Goal: Task Accomplishment & Management: Manage account settings

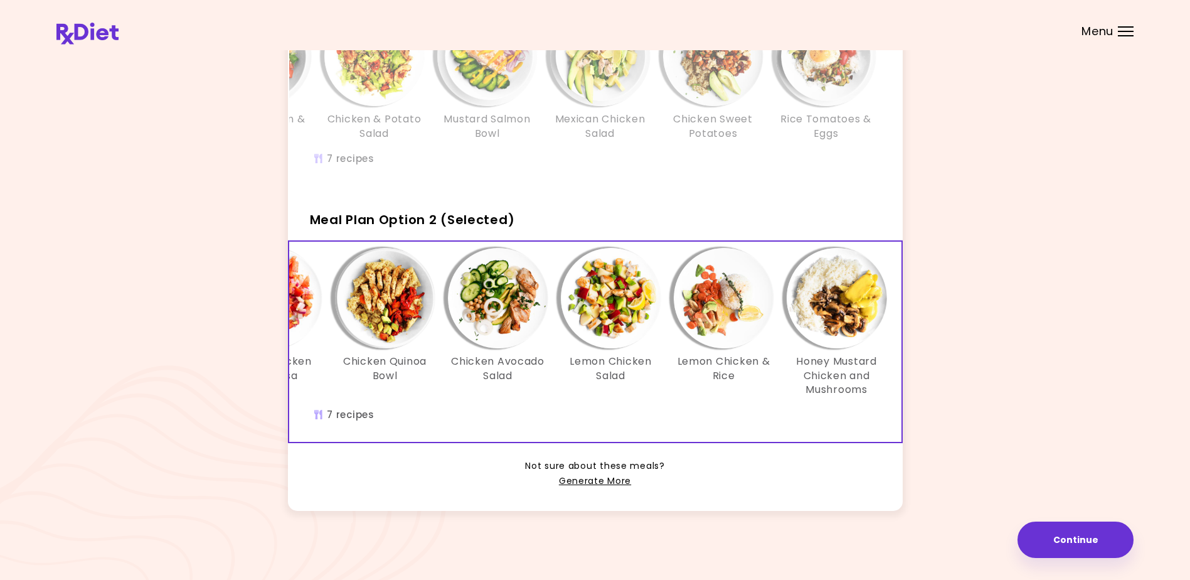
scroll to position [0, 216]
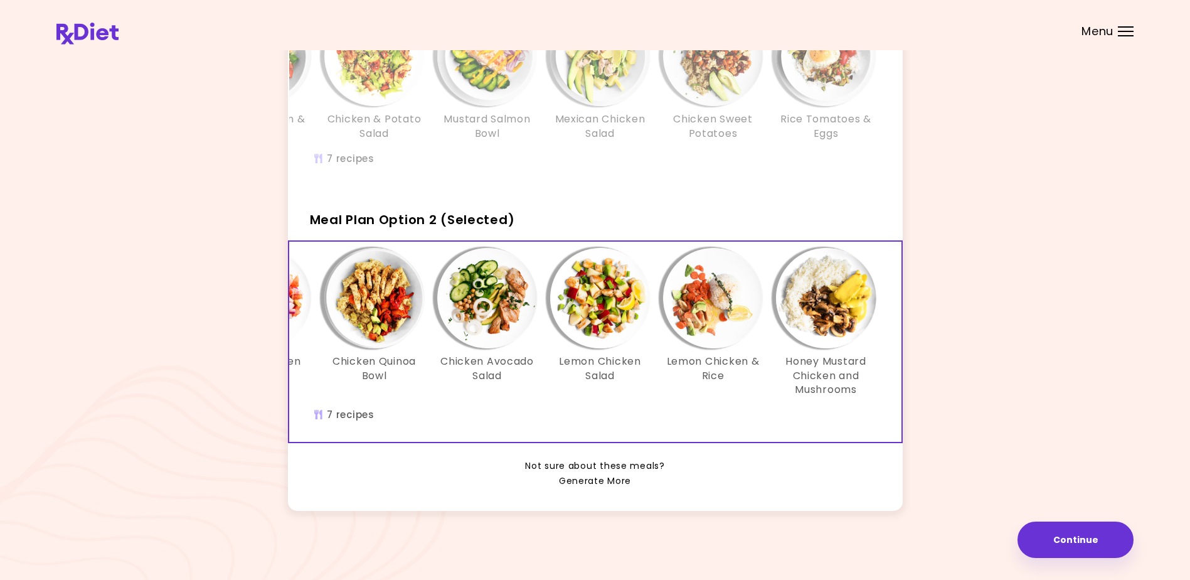
click at [590, 477] on link "Generate More" at bounding box center [595, 481] width 72 height 15
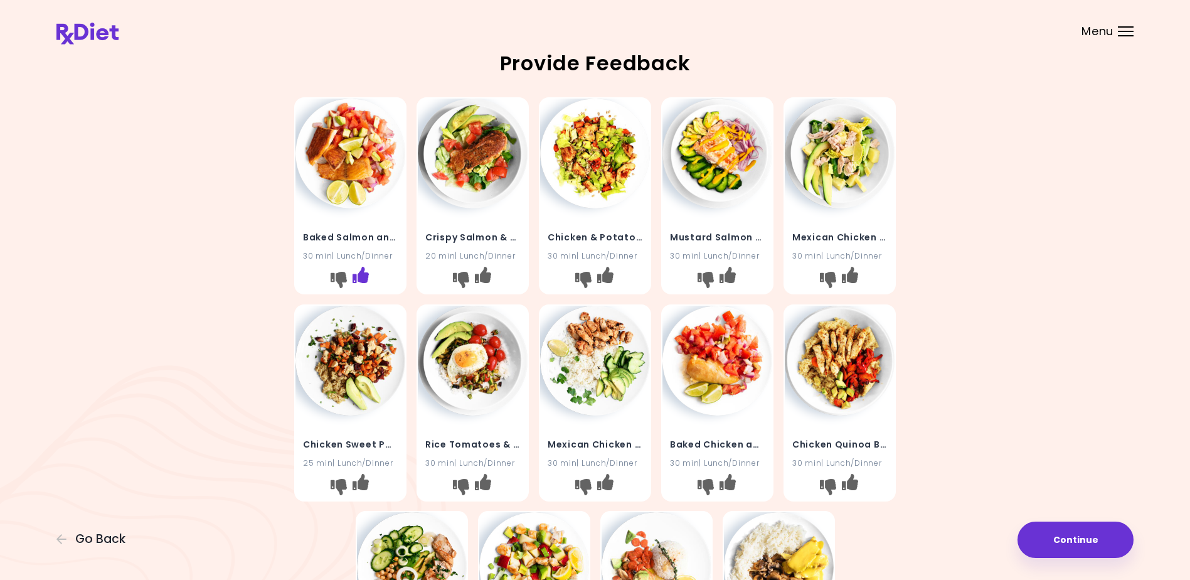
click at [360, 273] on icon "I like this recipe" at bounding box center [361, 275] width 16 height 16
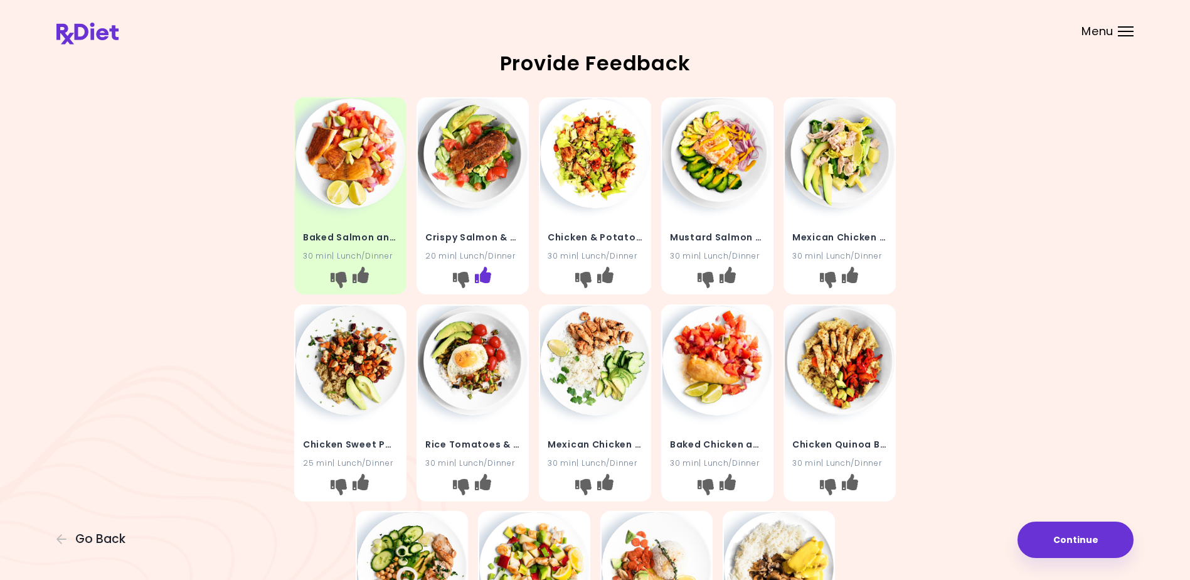
click at [487, 275] on icon "I like this recipe" at bounding box center [483, 275] width 16 height 16
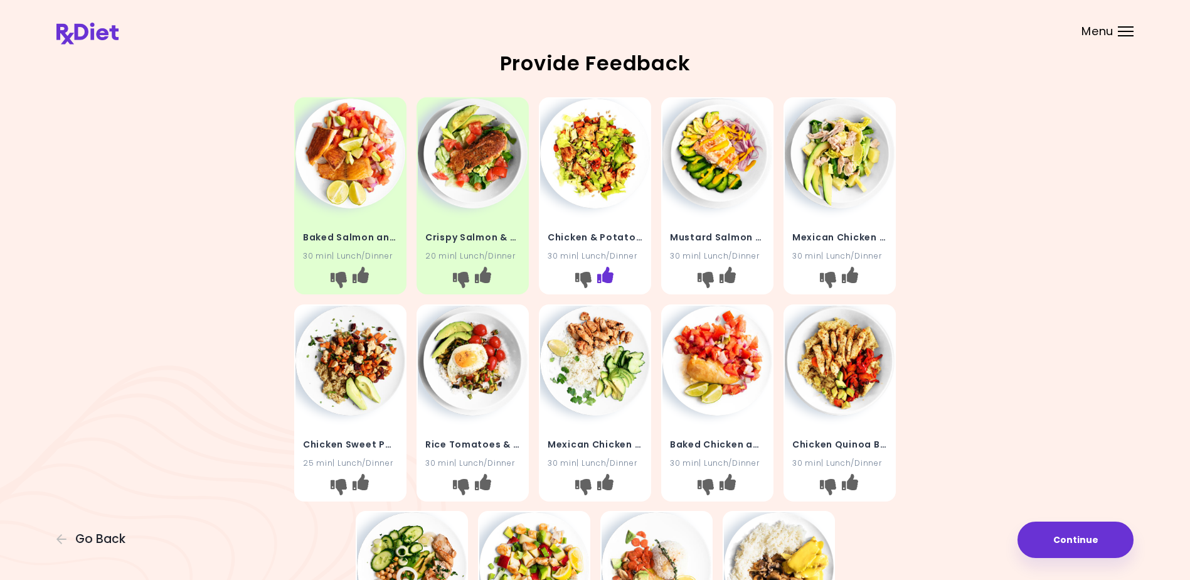
click at [606, 272] on icon "I like this recipe" at bounding box center [605, 275] width 16 height 16
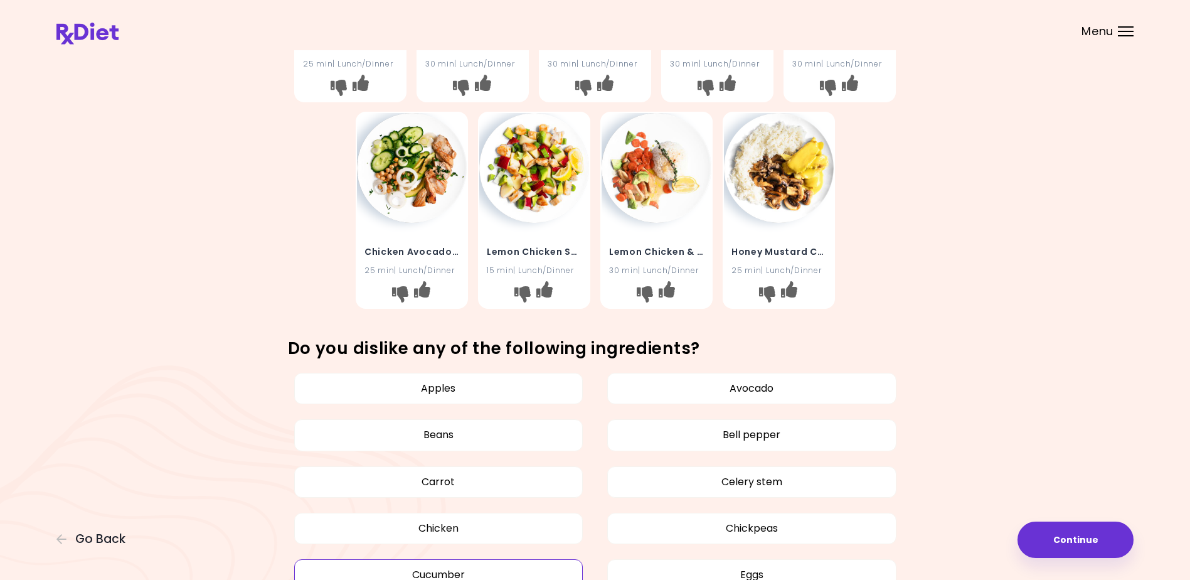
scroll to position [376, 0]
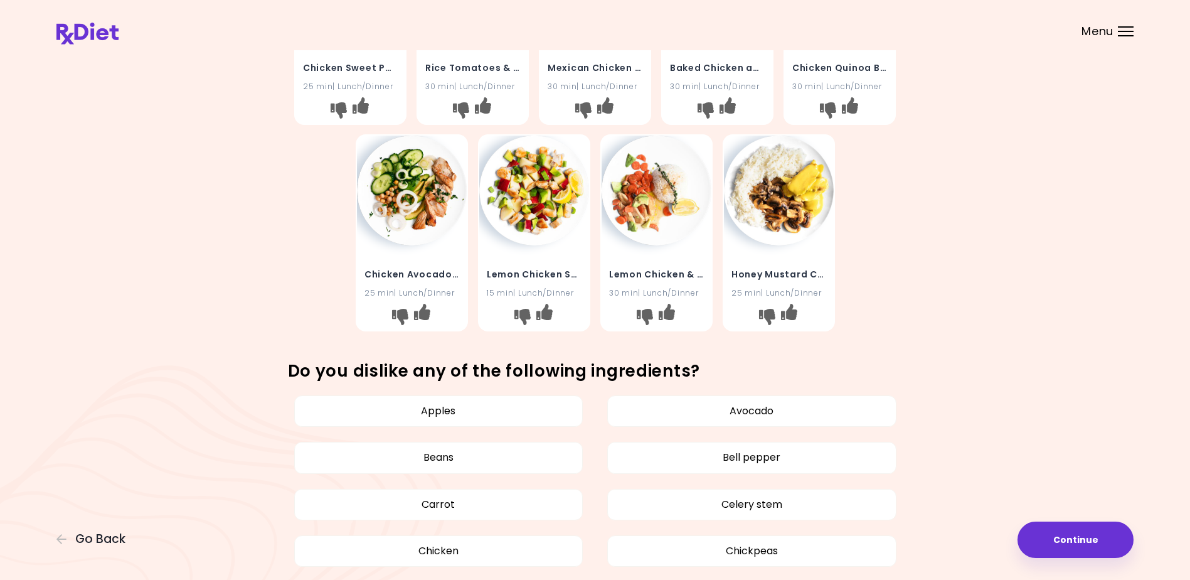
click at [530, 271] on h4 "Lemon Chicken Salad" at bounding box center [534, 275] width 95 height 20
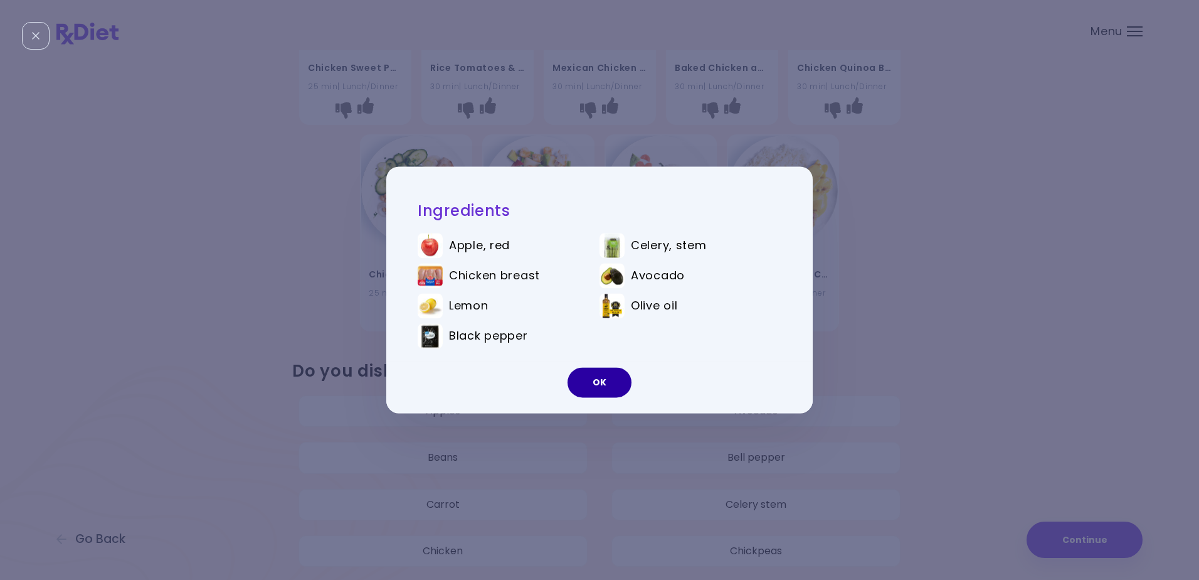
click at [597, 379] on button "OK" at bounding box center [600, 383] width 64 height 30
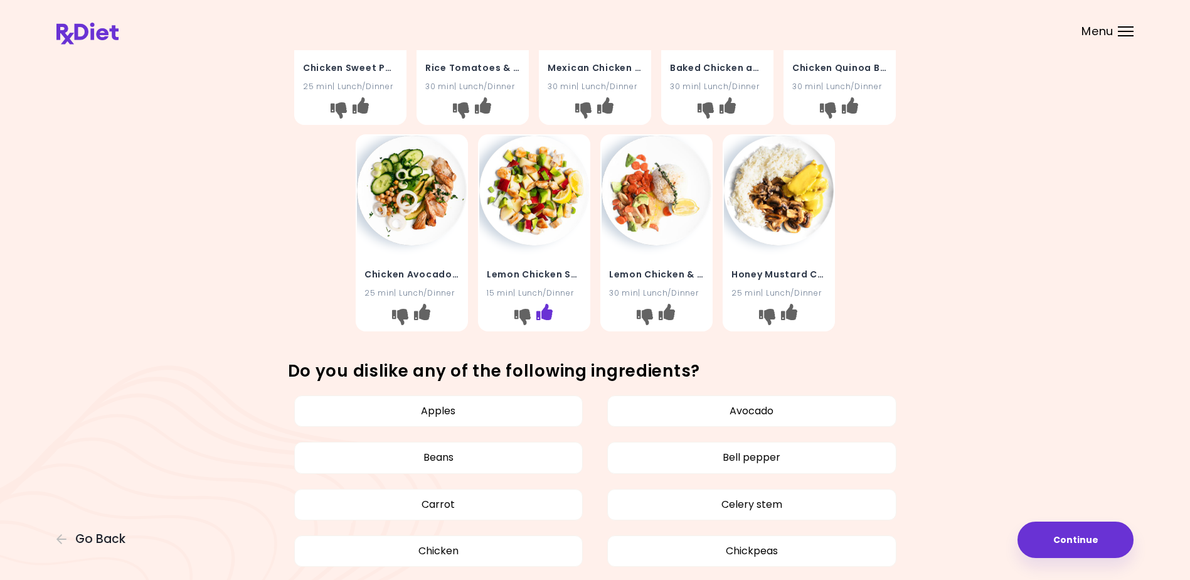
click at [545, 307] on icon "I like this recipe" at bounding box center [544, 312] width 16 height 16
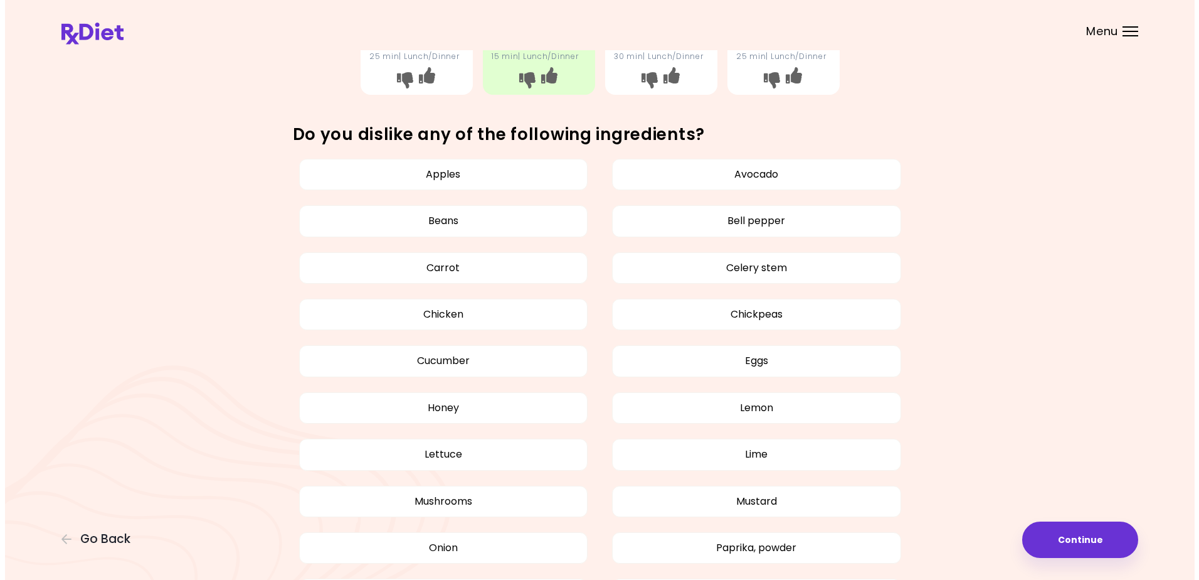
scroll to position [627, 0]
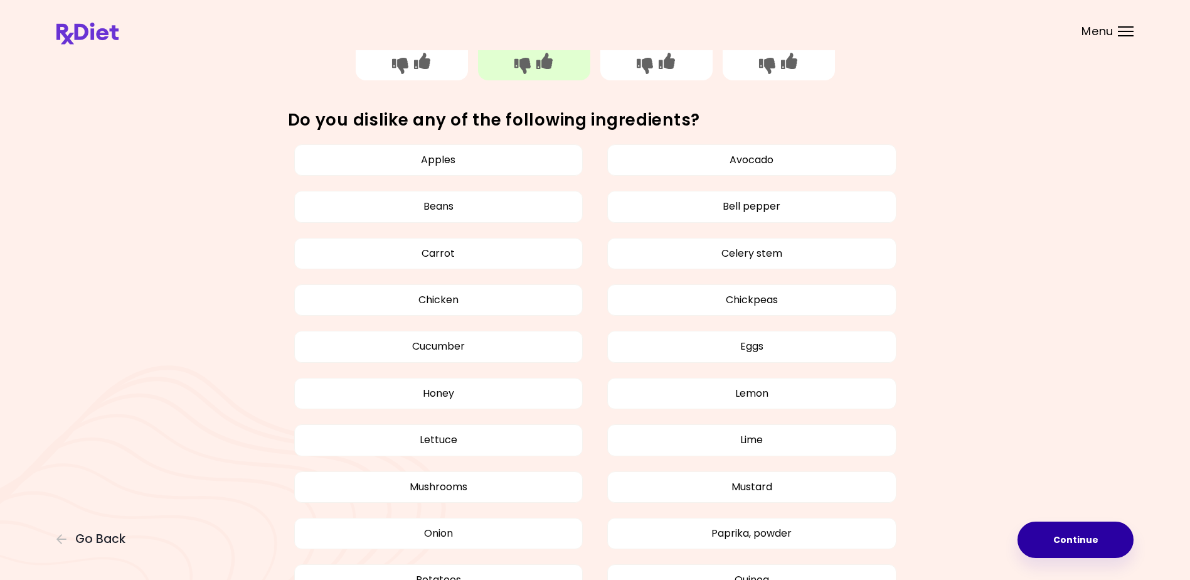
click at [1064, 541] on button "Continue" at bounding box center [1075, 539] width 116 height 36
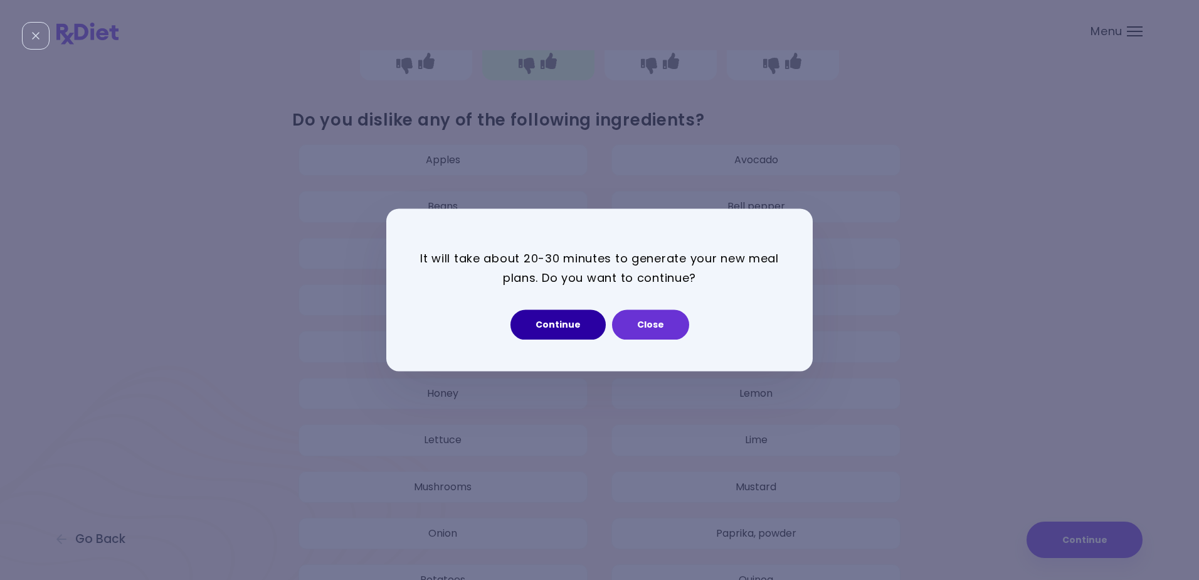
click at [560, 317] on button "Continue" at bounding box center [558, 325] width 95 height 30
select select "*"
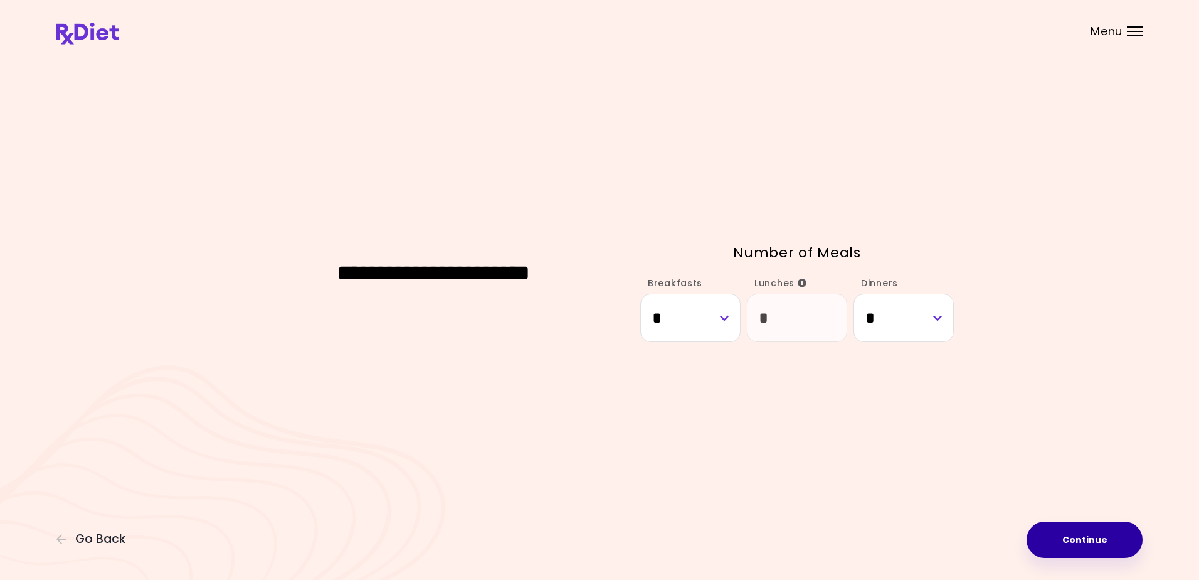
click at [1072, 542] on button "Continue" at bounding box center [1085, 539] width 116 height 36
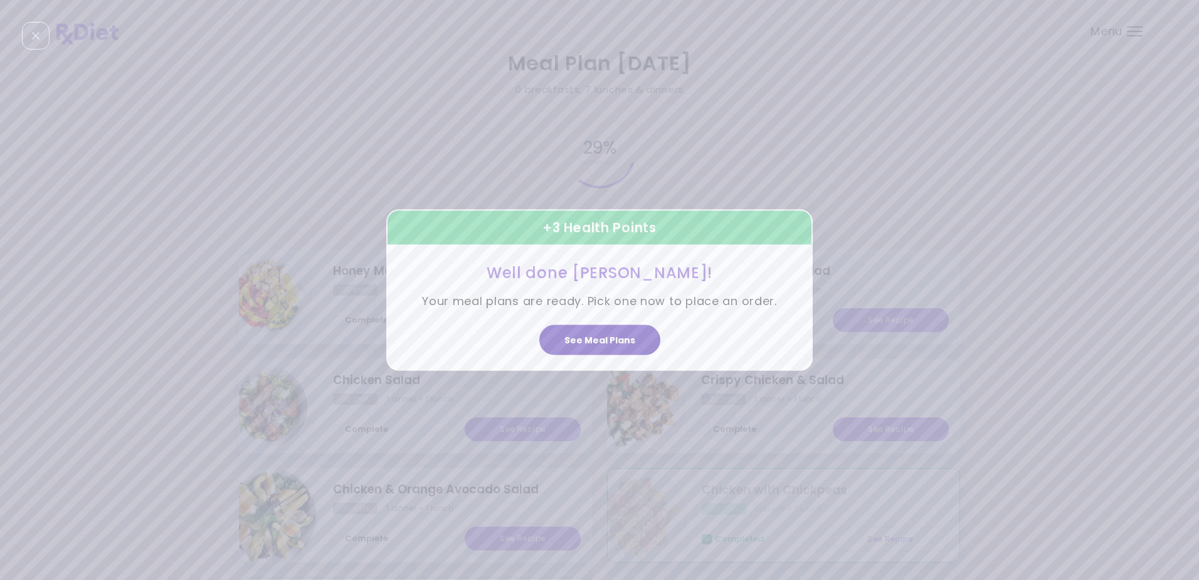
click at [607, 336] on button "See Meal Plans" at bounding box center [599, 339] width 121 height 30
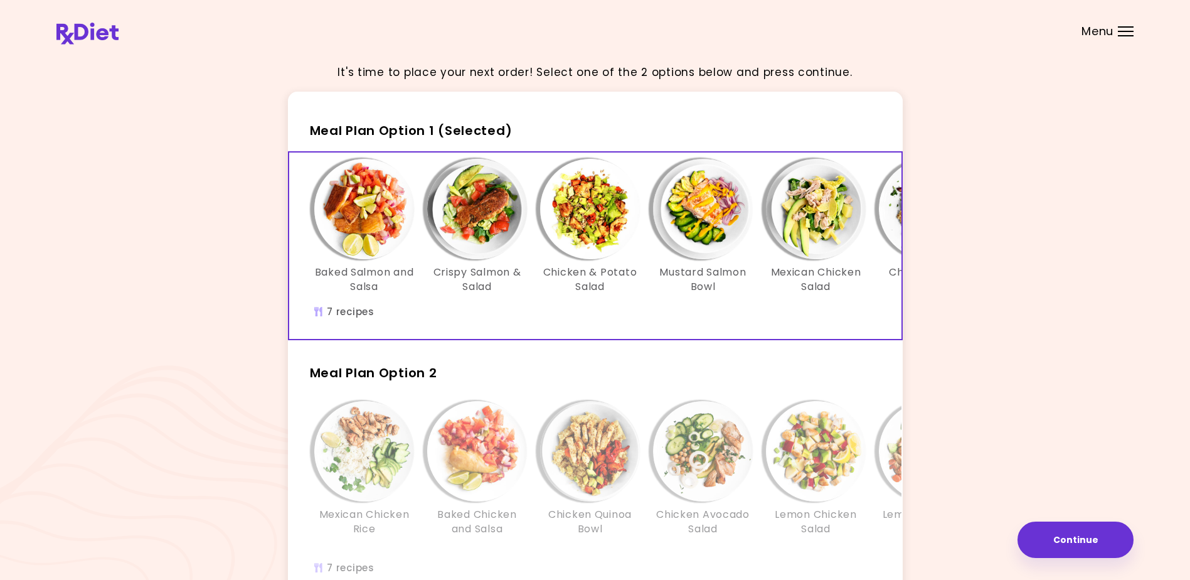
click at [1122, 24] on header at bounding box center [595, 25] width 1190 height 50
click at [1125, 29] on div "Menu" at bounding box center [1126, 31] width 16 height 10
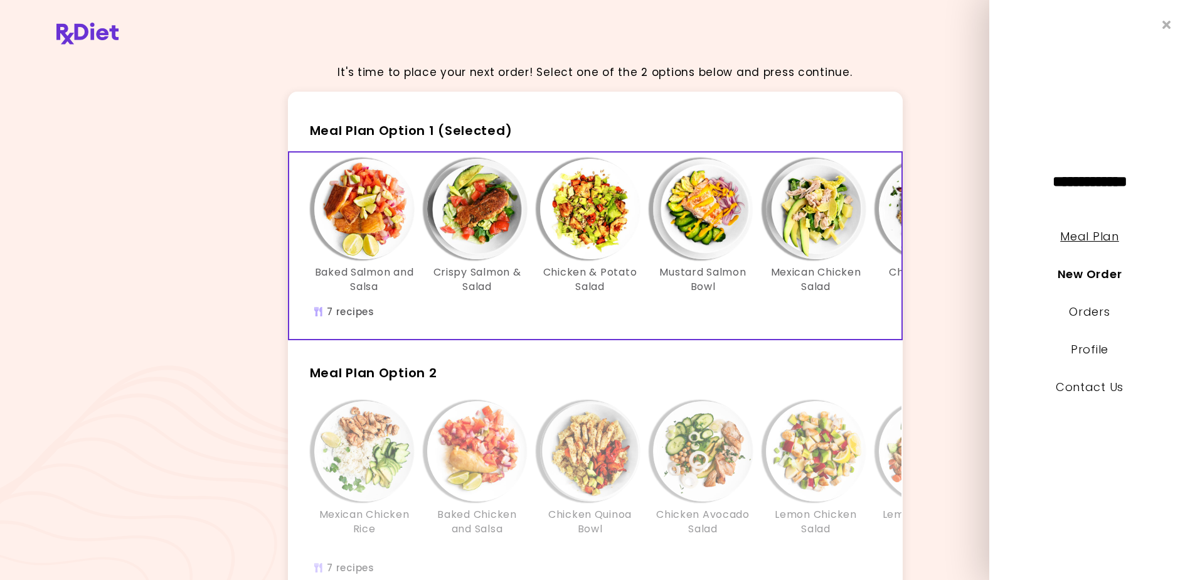
click at [1088, 236] on link "Meal Plan" at bounding box center [1089, 236] width 58 height 16
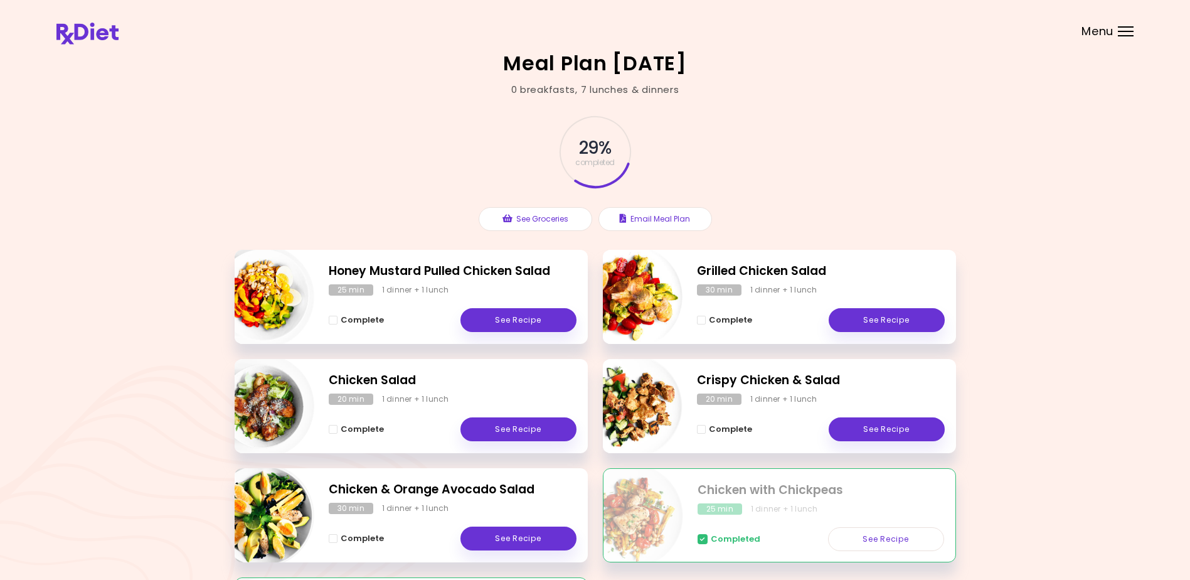
click at [1127, 25] on header at bounding box center [595, 25] width 1190 height 50
click at [1127, 28] on div "Menu" at bounding box center [1126, 31] width 16 height 10
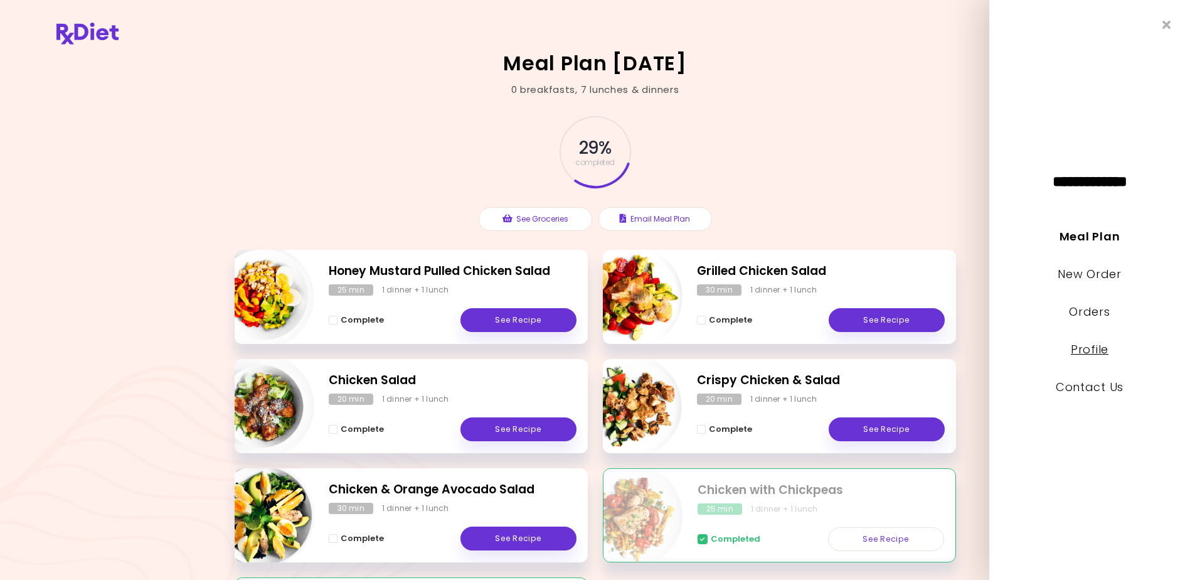
click at [1086, 348] on link "Profile" at bounding box center [1090, 349] width 38 height 16
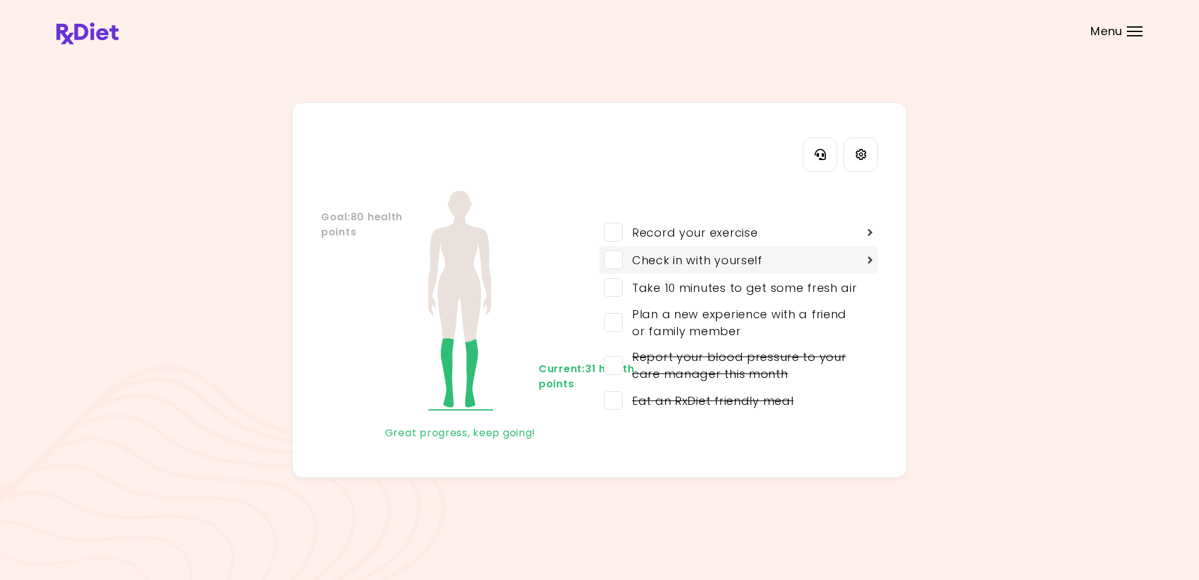
click at [871, 255] on icon at bounding box center [871, 259] width 6 height 11
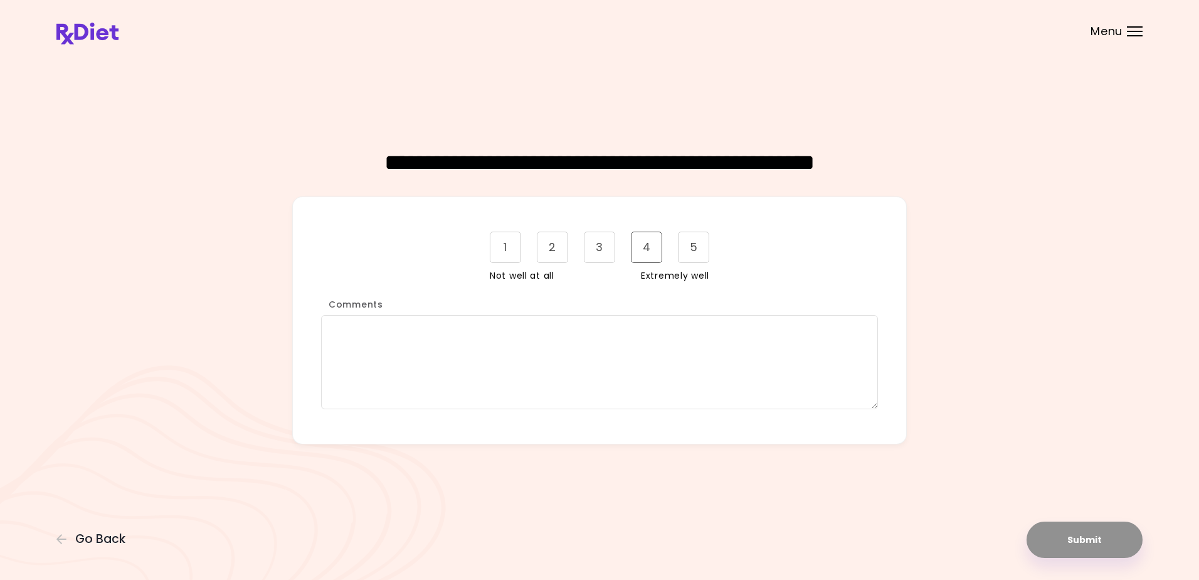
click at [640, 244] on div "4" at bounding box center [646, 246] width 31 height 31
click at [330, 327] on textarea "Comments" at bounding box center [599, 362] width 557 height 94
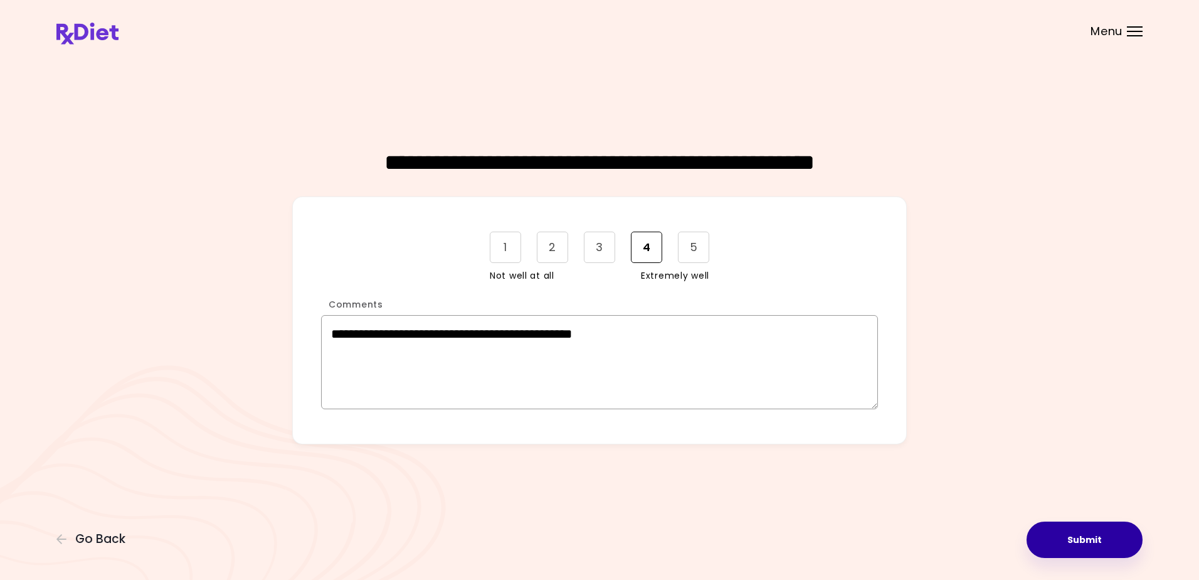
type textarea "**********"
click at [1081, 541] on button "Submit" at bounding box center [1085, 539] width 116 height 36
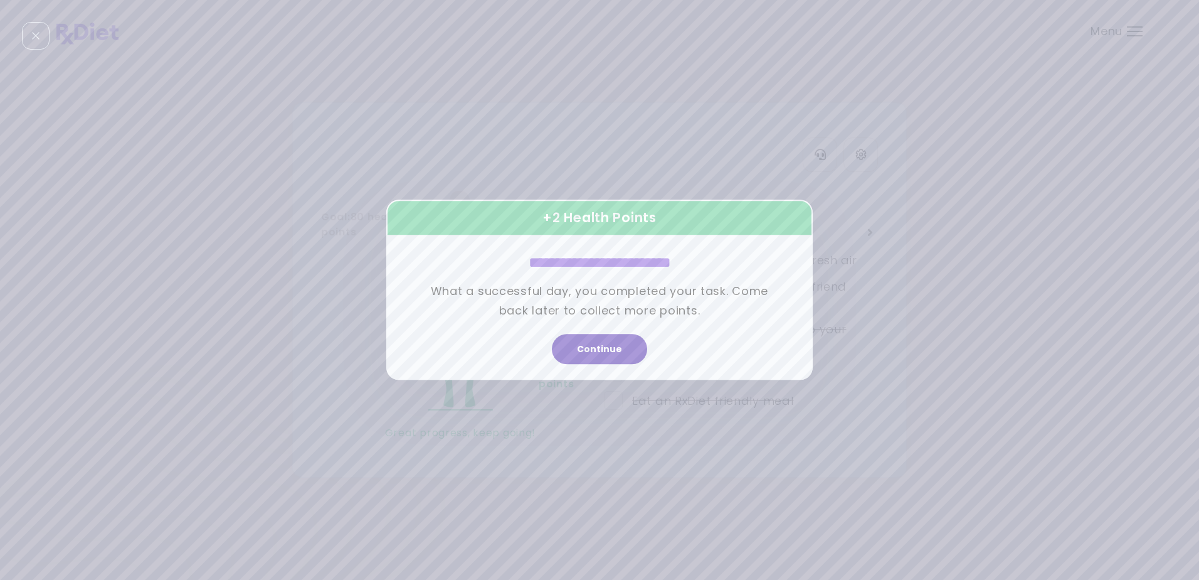
click at [596, 346] on button "Continue" at bounding box center [599, 349] width 95 height 30
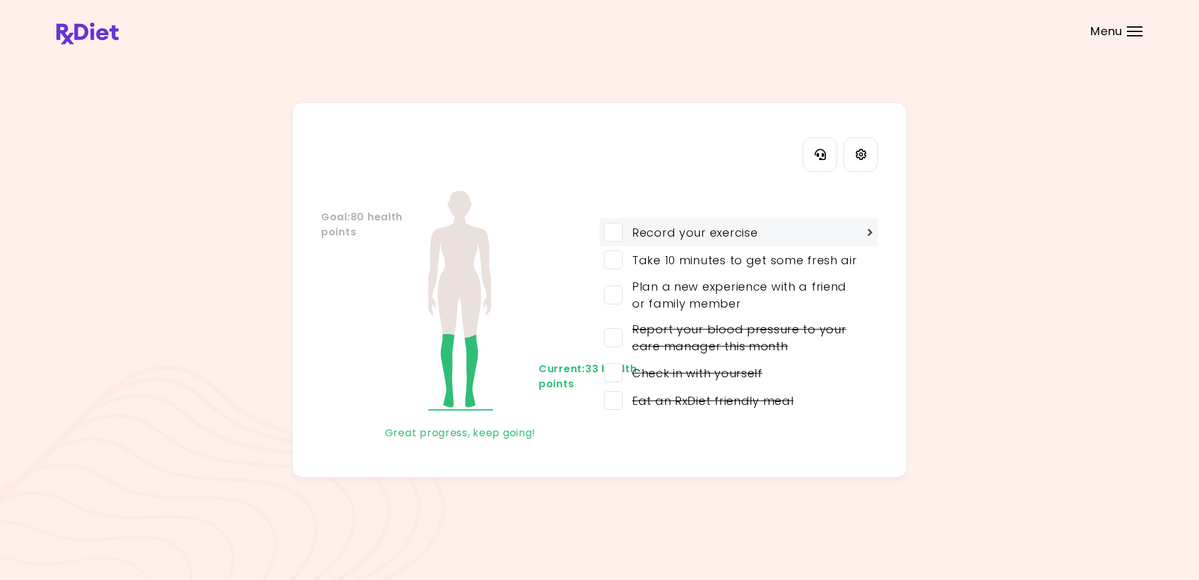
click at [869, 228] on icon at bounding box center [871, 231] width 6 height 11
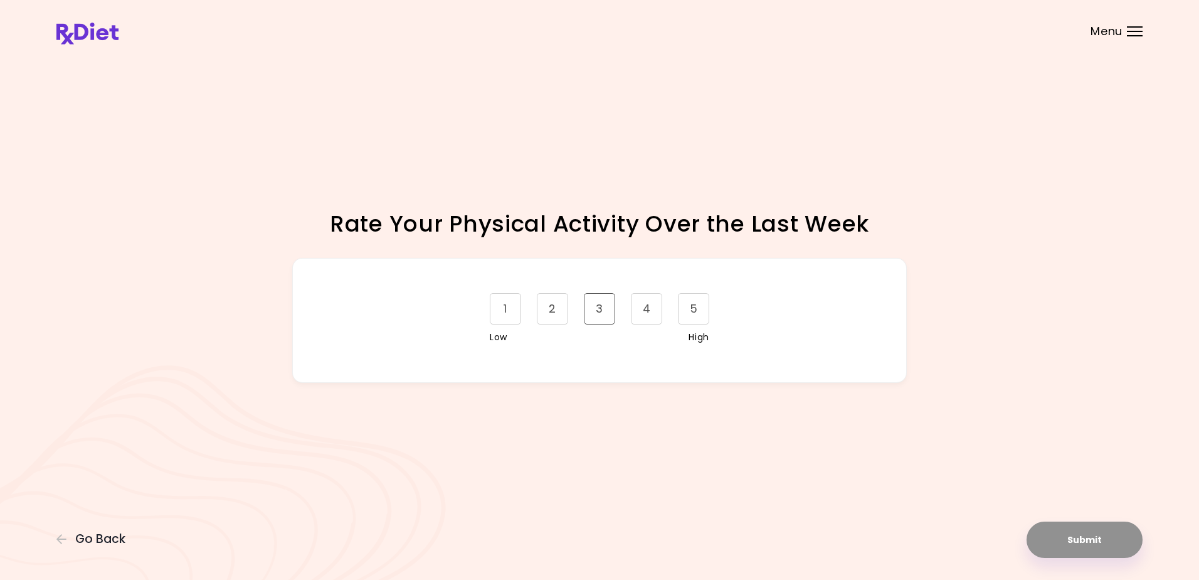
click at [598, 304] on div "3" at bounding box center [599, 308] width 31 height 31
click at [644, 305] on div "4" at bounding box center [646, 308] width 31 height 31
click at [1073, 541] on button "Submit" at bounding box center [1085, 539] width 116 height 36
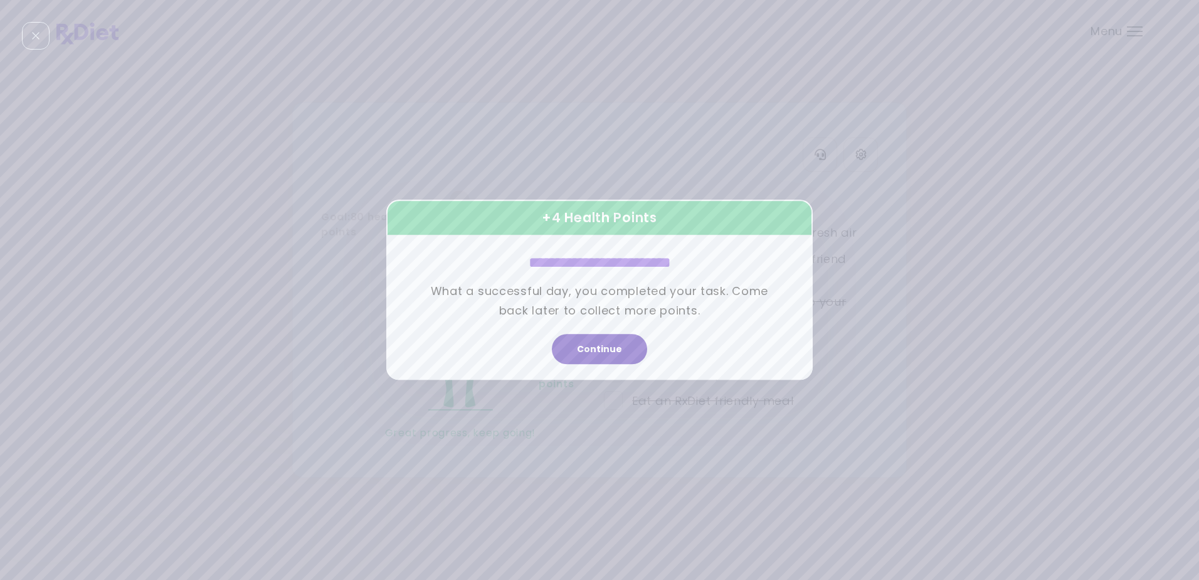
click at [589, 341] on button "Continue" at bounding box center [599, 349] width 95 height 30
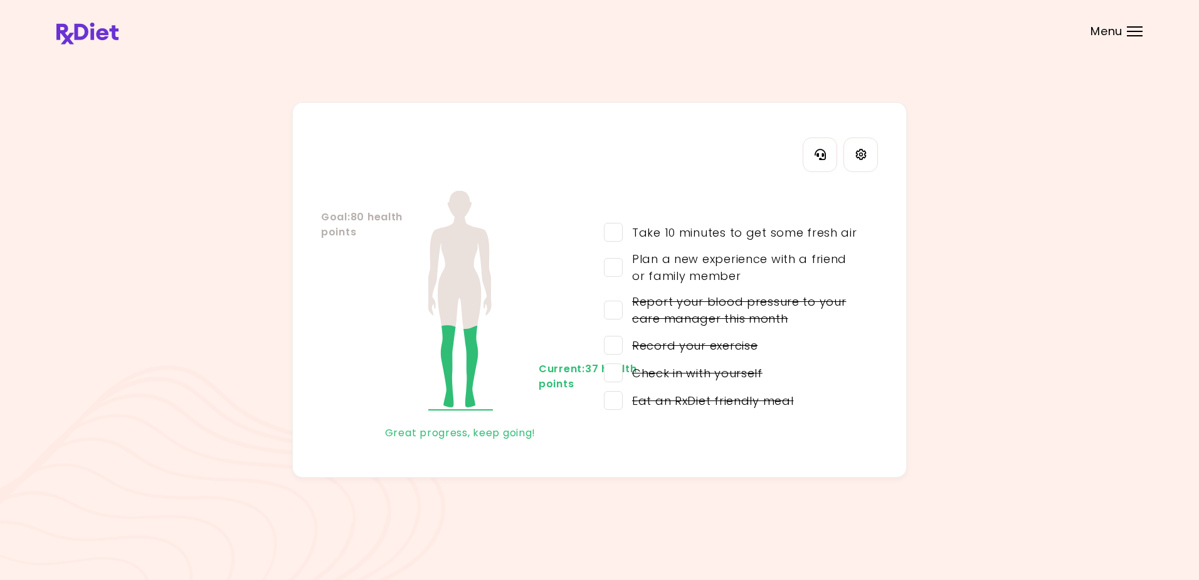
click at [1133, 28] on div "Menu" at bounding box center [1135, 31] width 16 height 10
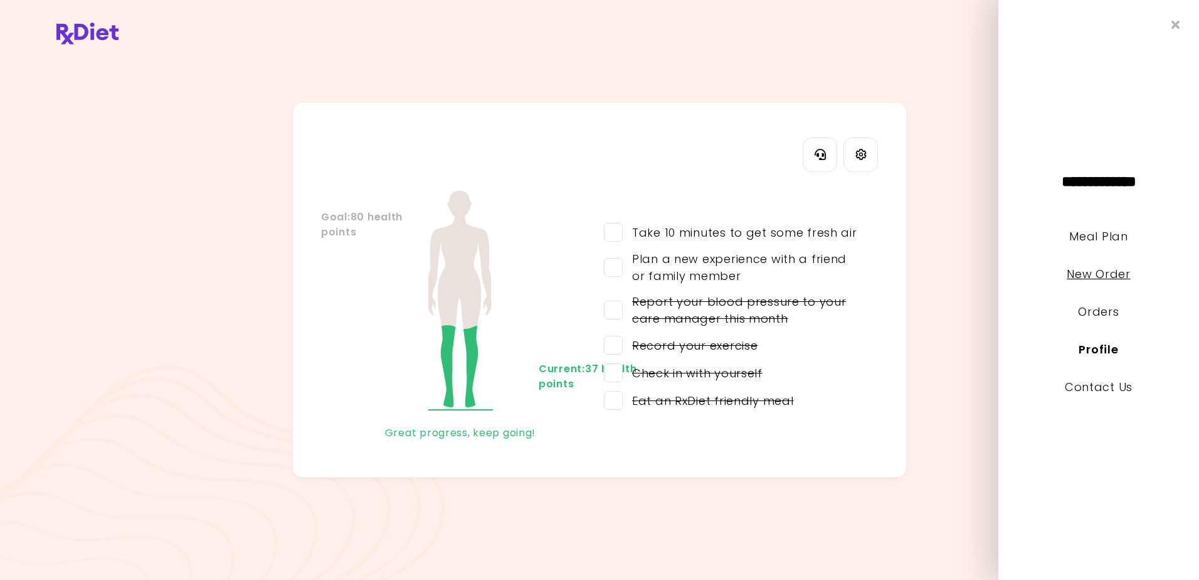
click at [1080, 272] on link "New Order" at bounding box center [1098, 274] width 63 height 16
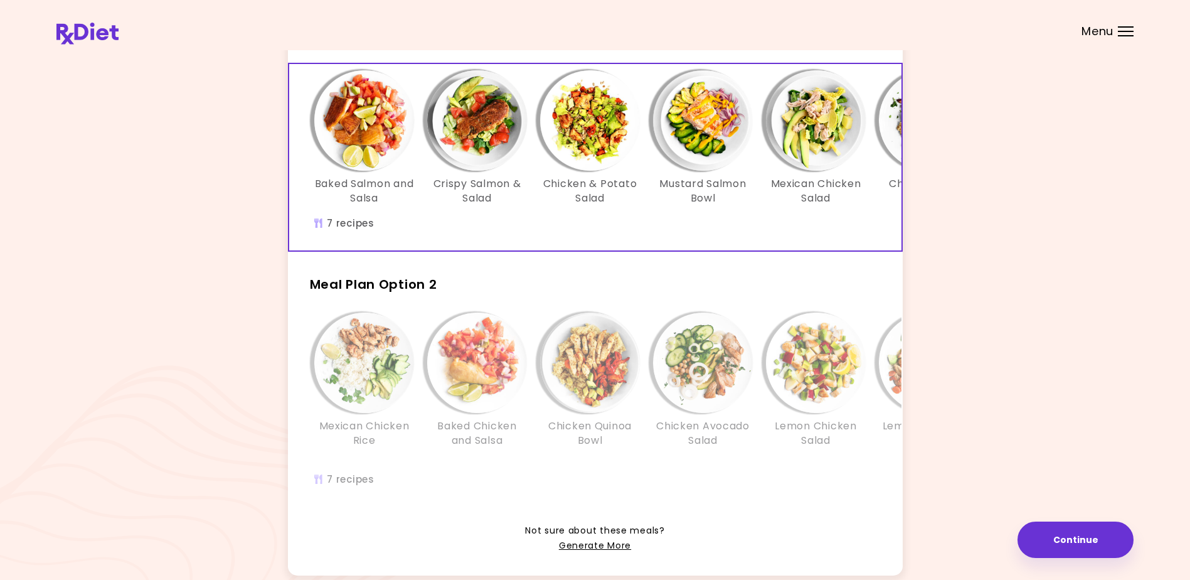
scroll to position [172, 0]
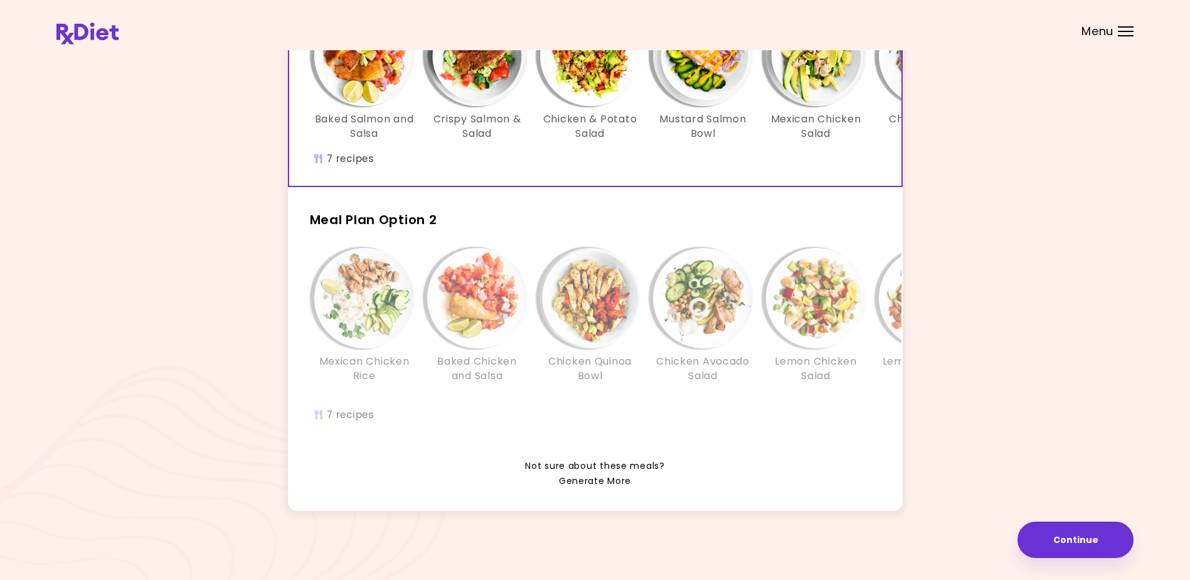
click at [590, 479] on link "Generate More" at bounding box center [595, 481] width 72 height 15
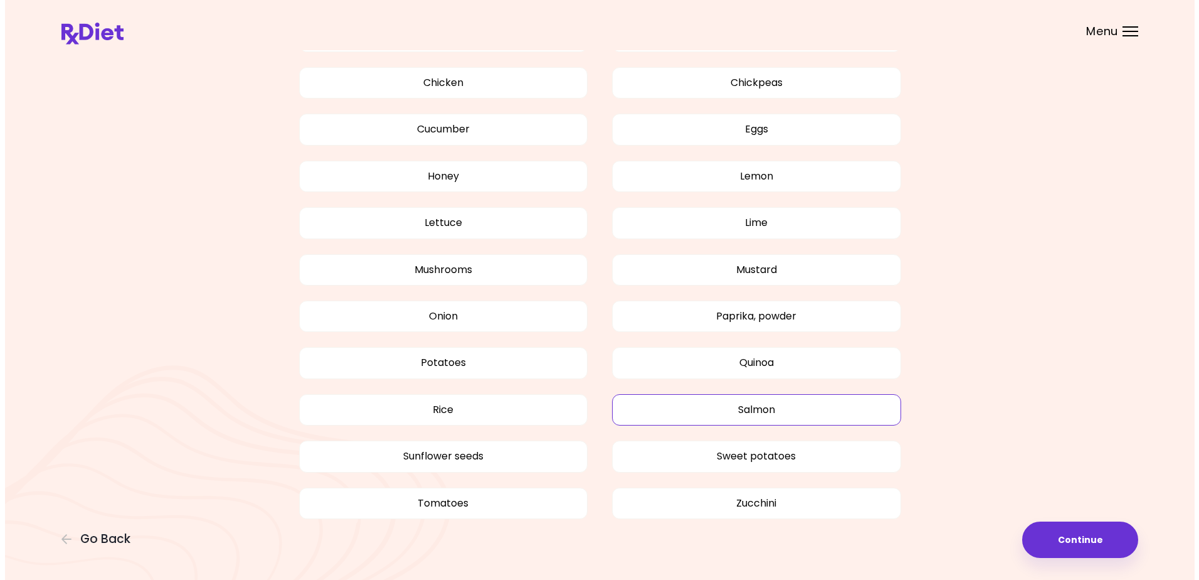
scroll to position [860, 0]
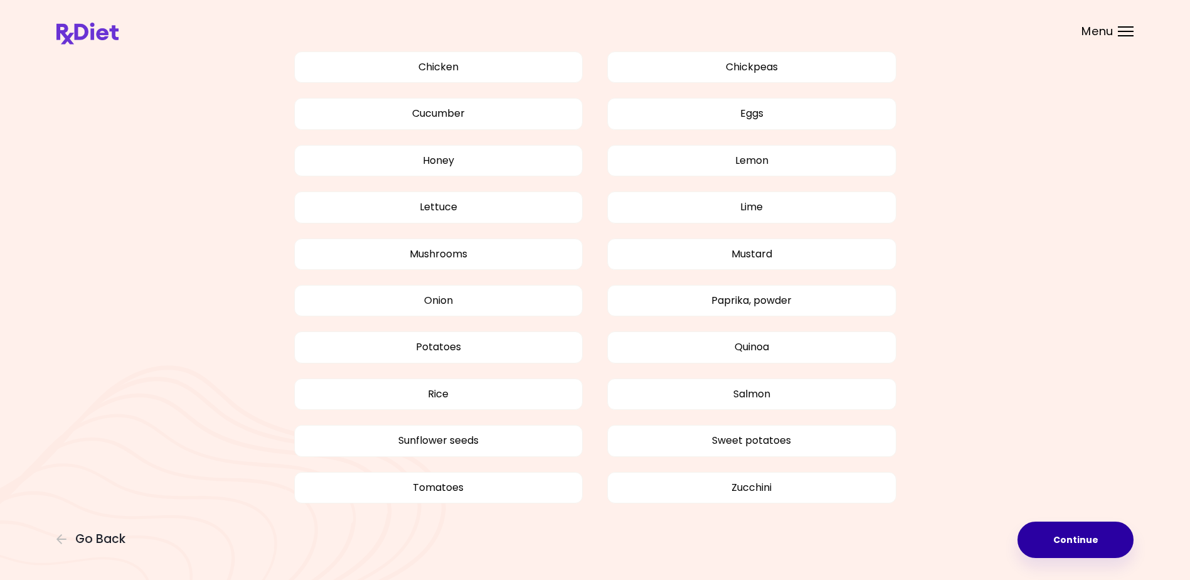
click at [1087, 538] on button "Continue" at bounding box center [1075, 539] width 116 height 36
